Goal: Task Accomplishment & Management: Use online tool/utility

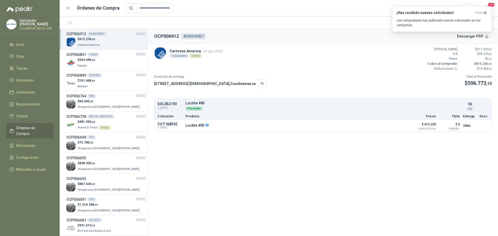
click at [104, 39] on div "$ 615.230 ,00 Cartones America" at bounding box center [105, 42] width 79 height 11
click at [34, 143] on span "Remisiones" at bounding box center [25, 146] width 19 height 6
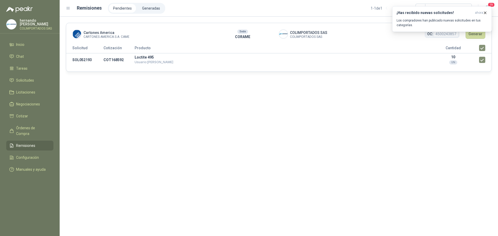
click at [475, 32] on div "¡Has recibido nuevas solicitudes! ahora Los compradores han publicado nuevas so…" at bounding box center [442, 19] width 100 height 26
click at [487, 12] on icon "button" at bounding box center [485, 13] width 4 height 4
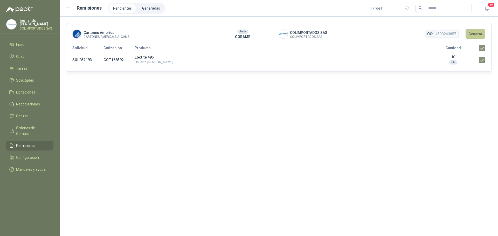
click at [472, 35] on button "Generar" at bounding box center [476, 34] width 20 height 10
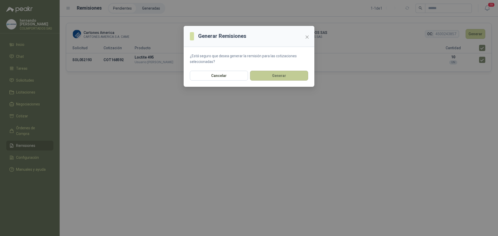
click at [278, 79] on button "Generar" at bounding box center [279, 76] width 58 height 10
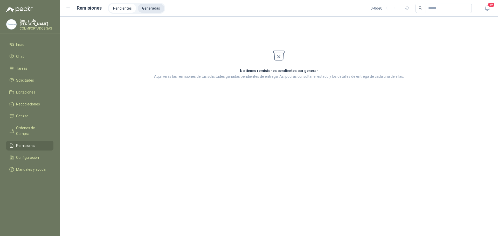
click at [152, 7] on li "Generadas" at bounding box center [151, 8] width 26 height 9
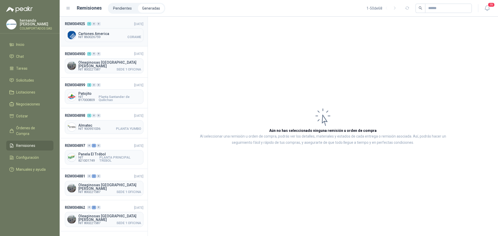
click at [108, 37] on span "NIT 860026759 CORAME" at bounding box center [109, 37] width 63 height 3
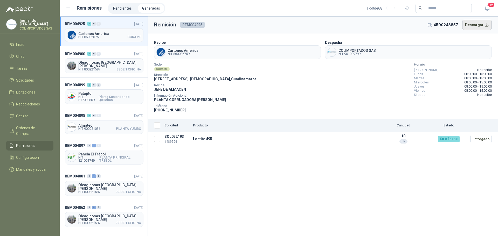
click at [477, 25] on button "Descargar" at bounding box center [477, 25] width 30 height 10
